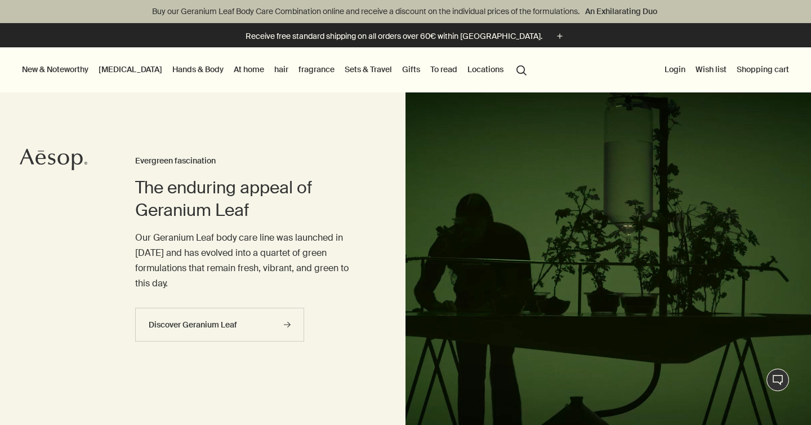
click at [299, 65] on font "fragrance" at bounding box center [317, 69] width 36 height 10
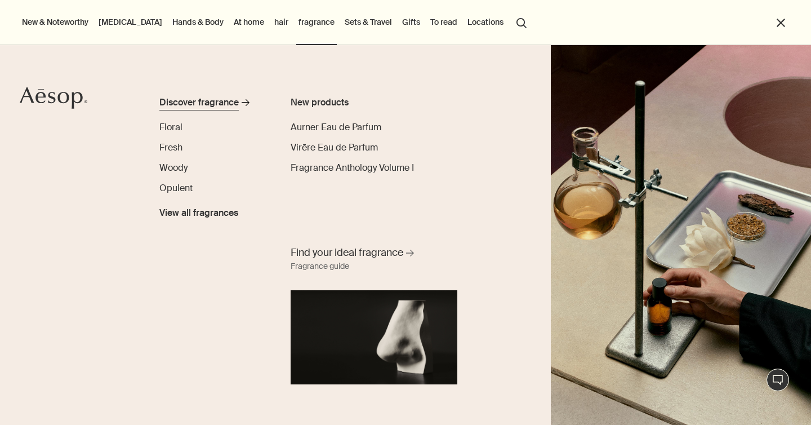
click at [189, 103] on font "Discover fragrance" at bounding box center [198, 102] width 79 height 12
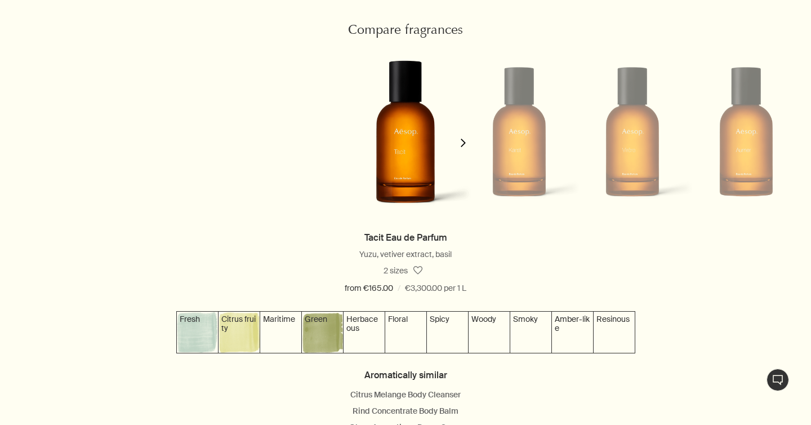
scroll to position [1091, 0]
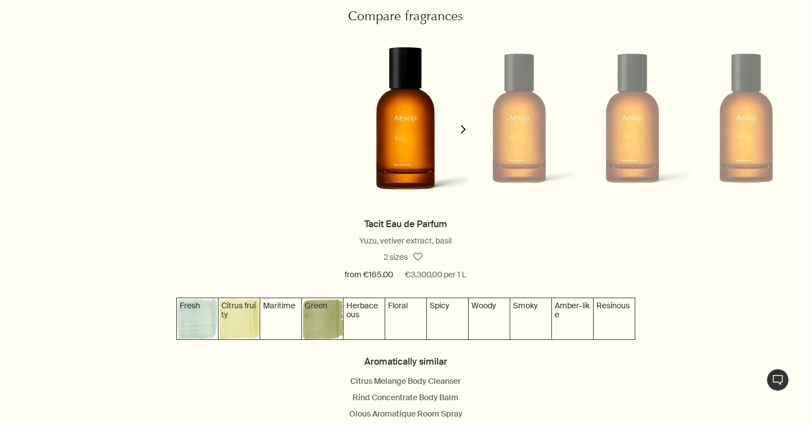
click at [465, 133] on icon "chevron" at bounding box center [463, 129] width 8 height 8
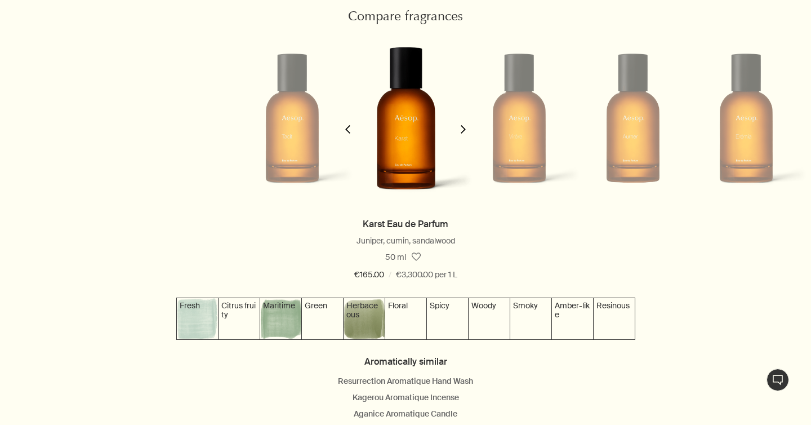
click at [465, 133] on icon "chevron" at bounding box center [463, 129] width 8 height 8
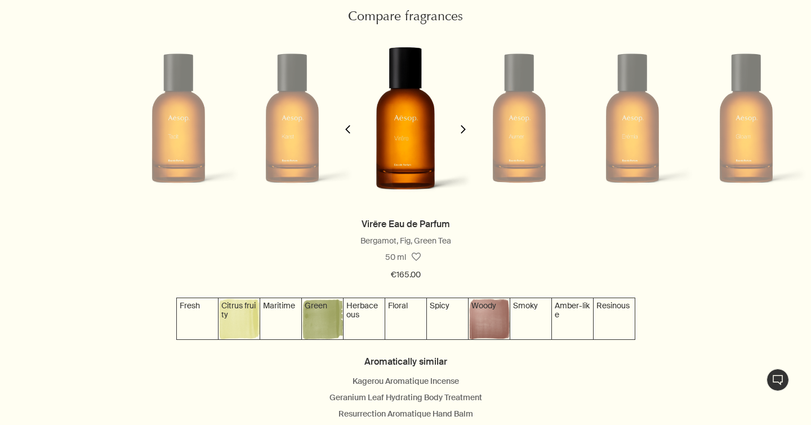
click at [465, 133] on icon "chevron" at bounding box center [463, 129] width 8 height 8
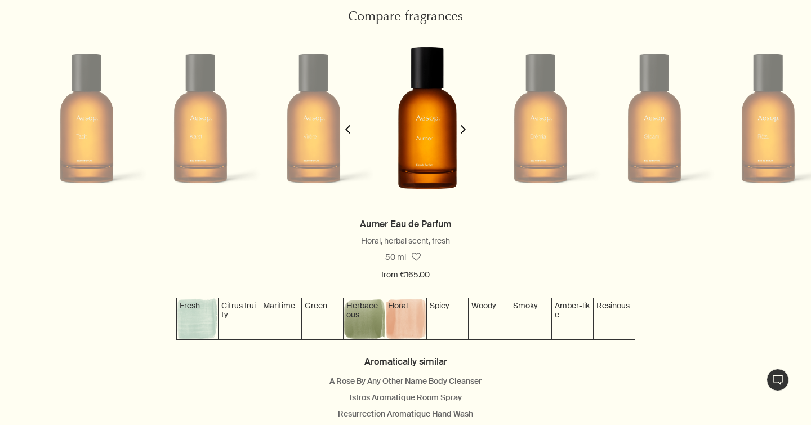
scroll to position [0, 341]
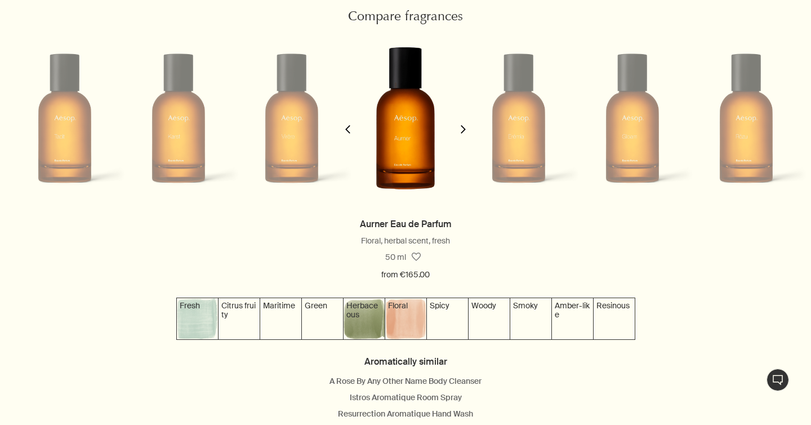
click at [464, 132] on icon "chevron" at bounding box center [463, 129] width 8 height 8
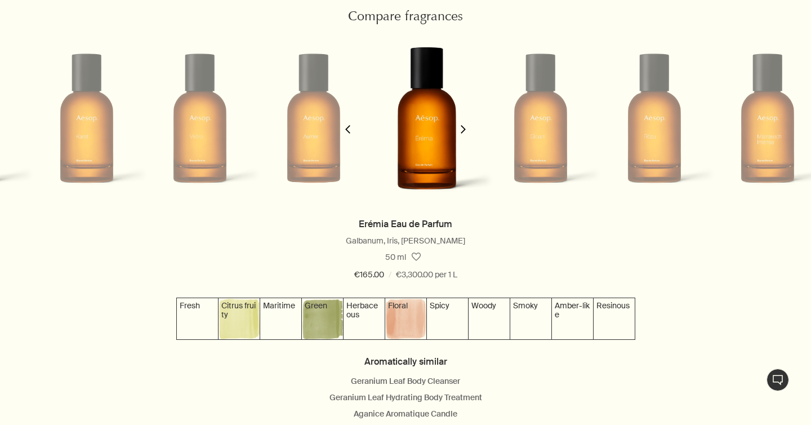
scroll to position [0, 454]
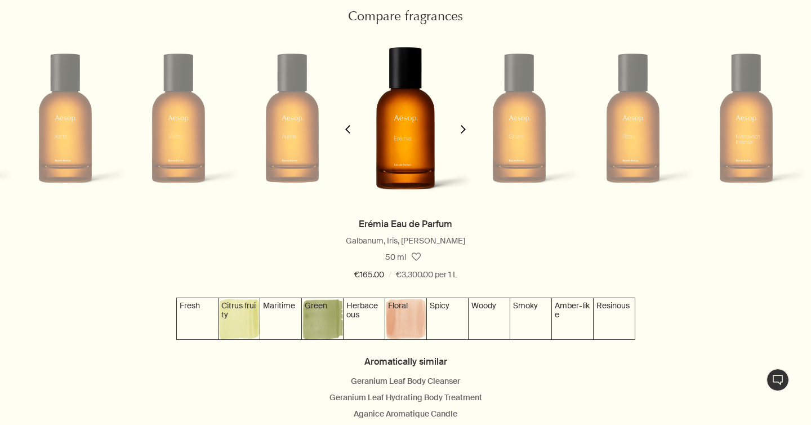
click at [464, 132] on icon "chevron" at bounding box center [463, 129] width 8 height 8
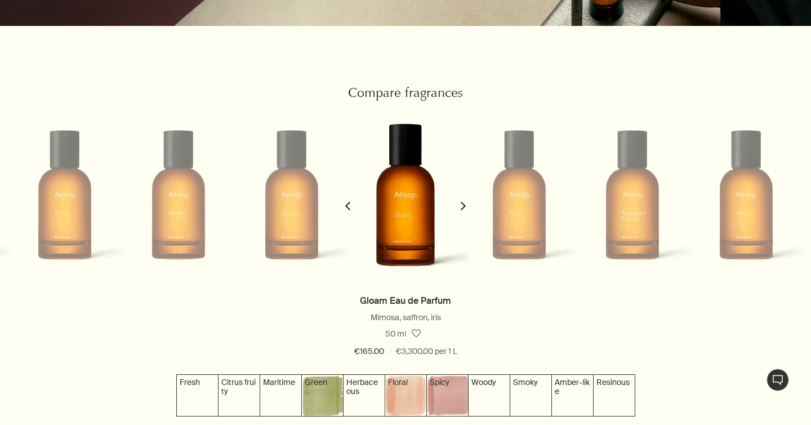
scroll to position [1033, 0]
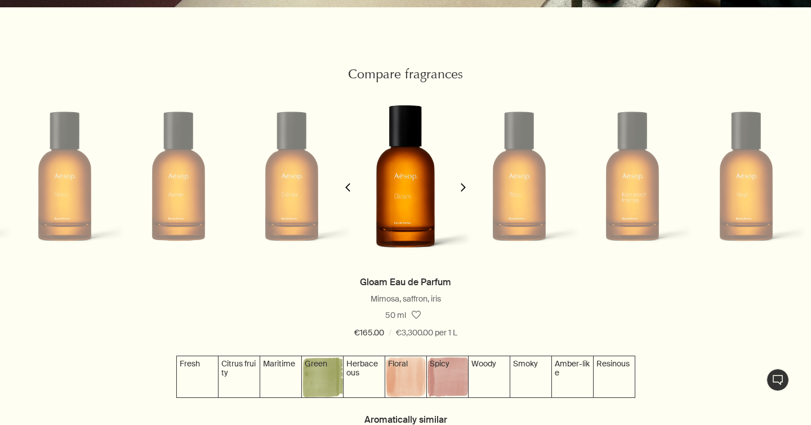
click at [465, 187] on polygon "button" at bounding box center [463, 187] width 5 height 8
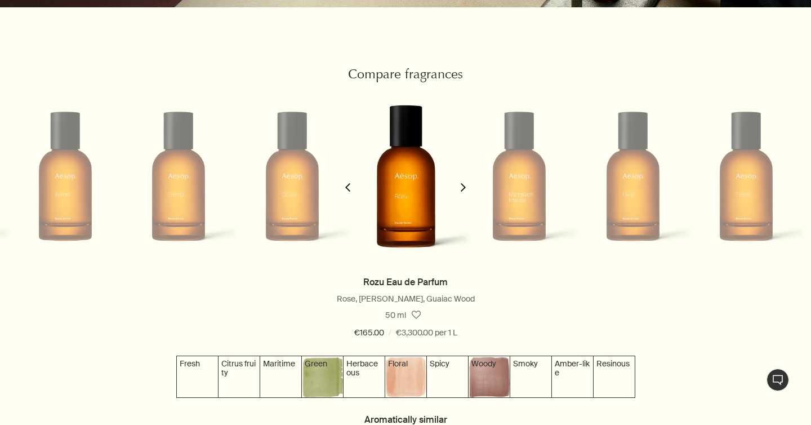
click at [465, 187] on polygon "button" at bounding box center [463, 187] width 5 height 8
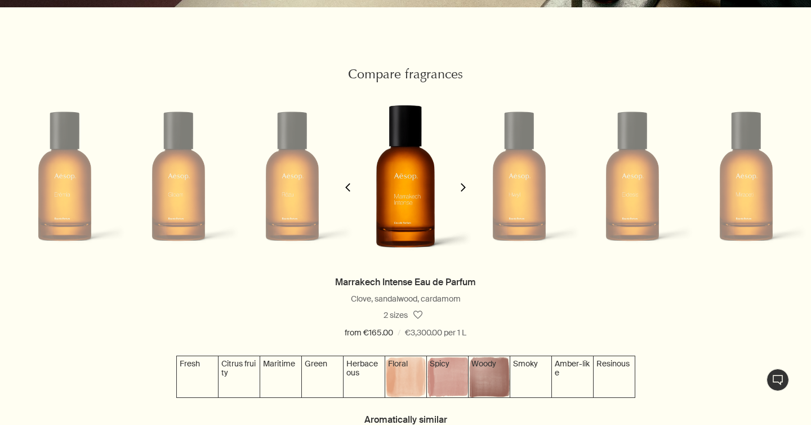
click at [465, 187] on polygon "button" at bounding box center [463, 187] width 5 height 8
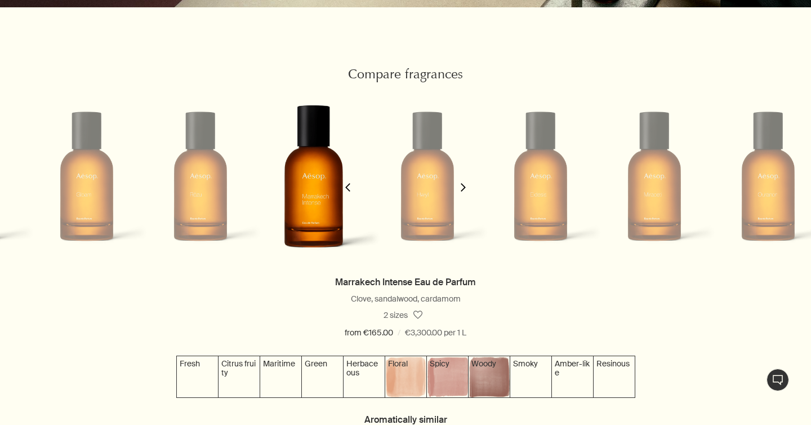
scroll to position [0, 908]
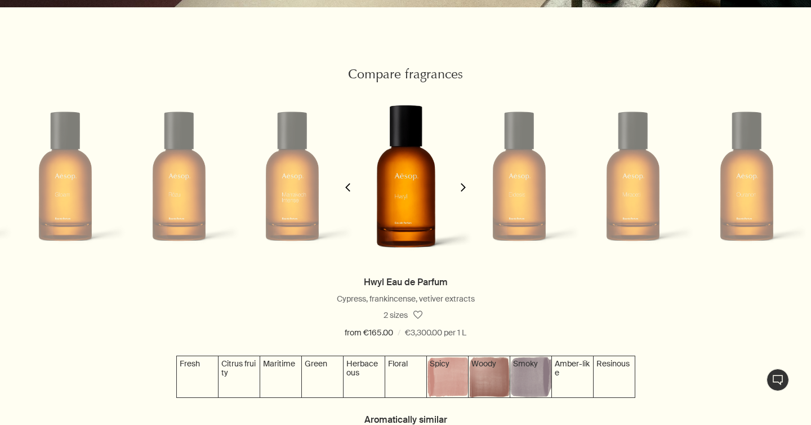
click at [347, 189] on polygon "button" at bounding box center [347, 187] width 5 height 8
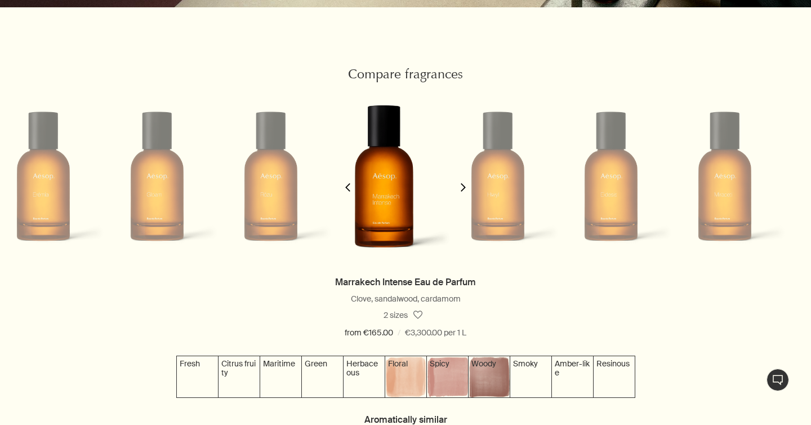
scroll to position [0, 795]
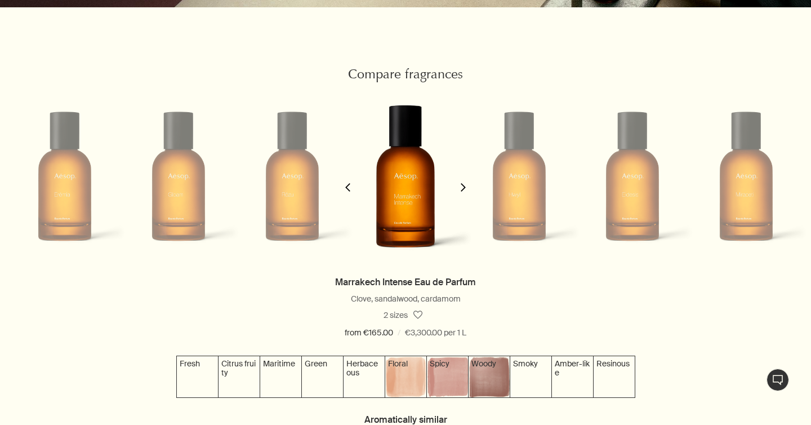
click at [383, 182] on img at bounding box center [406, 175] width 134 height 211
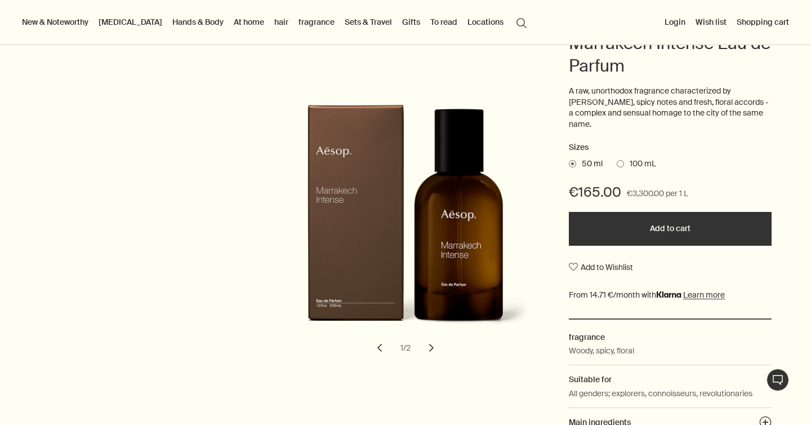
scroll to position [153, 0]
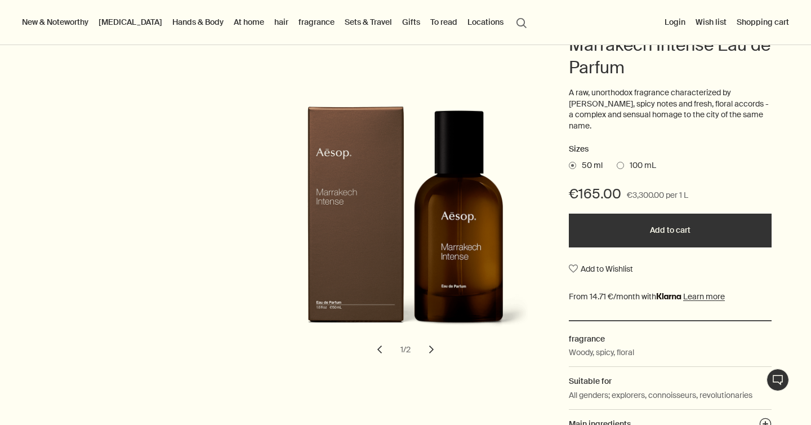
click at [622, 160] on ul "50 ml 100 mL" at bounding box center [670, 166] width 203 height 16
click at [623, 162] on span at bounding box center [620, 165] width 7 height 7
click at [617, 160] on input "100 mL" at bounding box center [617, 163] width 0 height 7
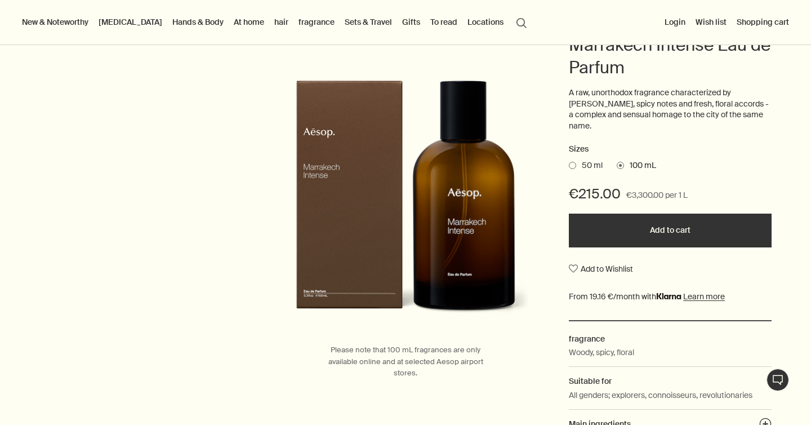
click at [569, 160] on label "50 ml" at bounding box center [586, 165] width 34 height 11
click at [569, 160] on input "50 ml" at bounding box center [569, 163] width 0 height 7
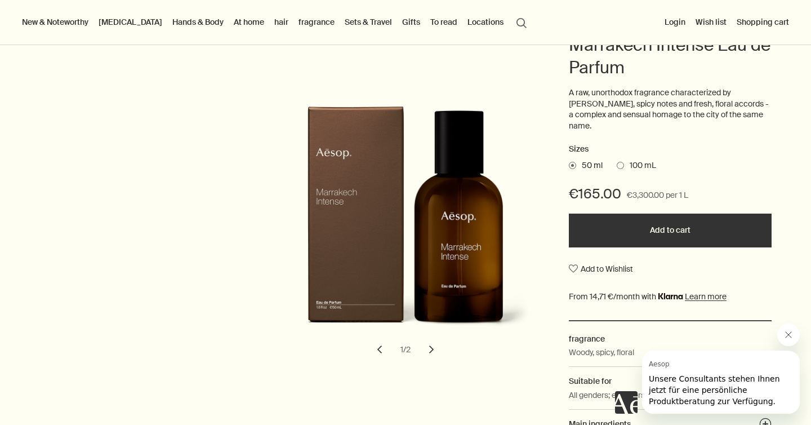
scroll to position [0, 0]
